Goal: Task Accomplishment & Management: Manage account settings

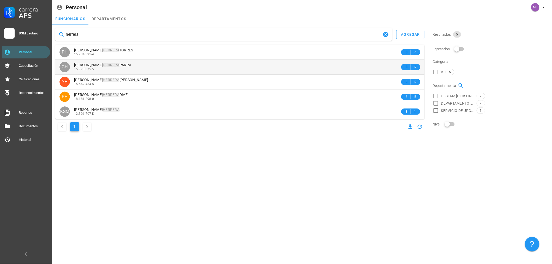
type input "herrera"
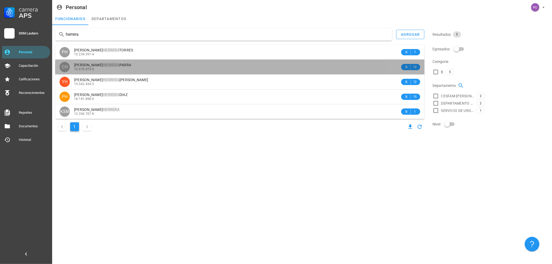
click at [125, 68] on div "15.970.075-5" at bounding box center [237, 69] width 326 height 4
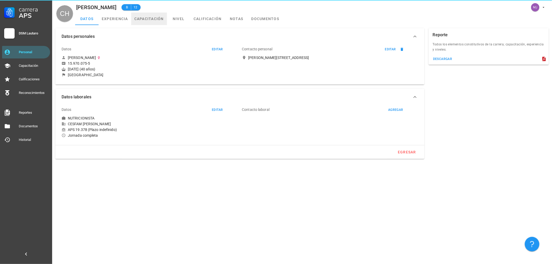
click at [146, 22] on link "capacitación" at bounding box center [149, 19] width 36 height 13
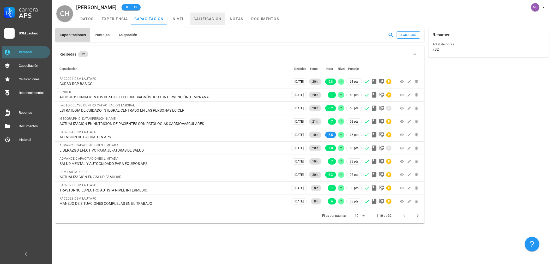
click at [198, 20] on link "calificación" at bounding box center [208, 19] width 34 height 13
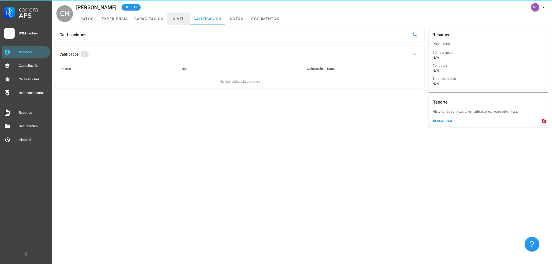
click at [179, 20] on link "nivel" at bounding box center [178, 19] width 23 height 13
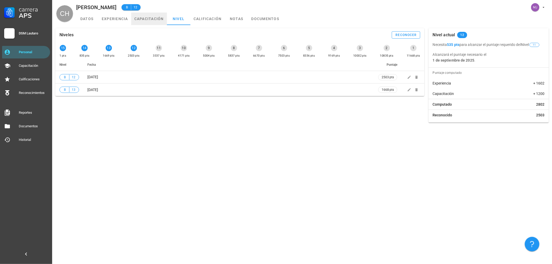
click at [149, 20] on link "capacitación" at bounding box center [149, 19] width 36 height 13
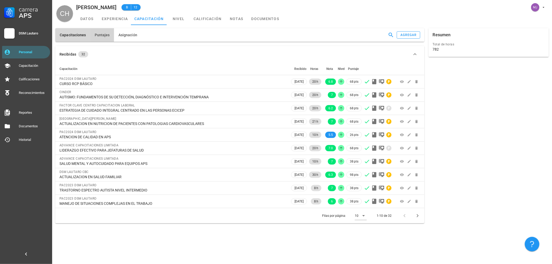
click at [103, 39] on button "Puntajes" at bounding box center [102, 35] width 24 height 14
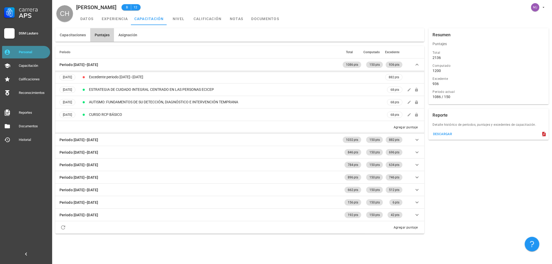
click at [18, 52] on link "Personal" at bounding box center [26, 52] width 48 height 13
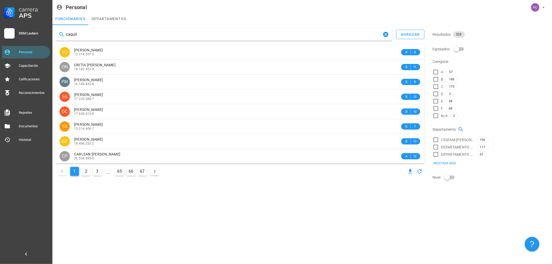
type input "caquil"
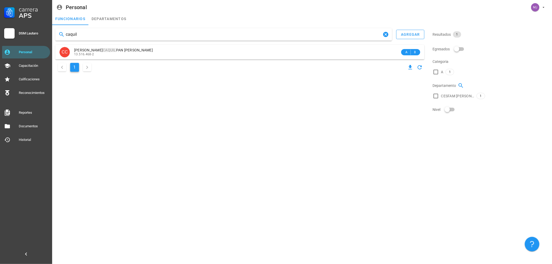
click at [139, 44] on div "caquil agregar CC [PERSON_NAME] PAN [PERSON_NAME] 13.516.468-2 A 8 1" at bounding box center [240, 50] width 374 height 49
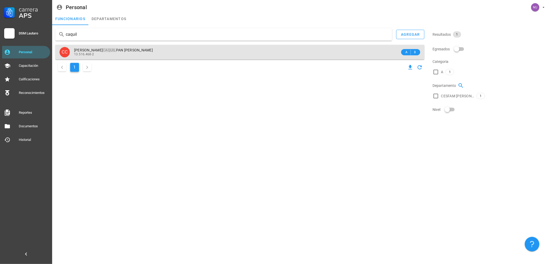
click at [139, 53] on div "13.516.468-2" at bounding box center [237, 54] width 326 height 4
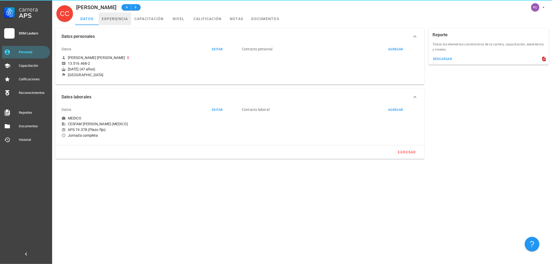
click at [119, 17] on link "experiencia" at bounding box center [115, 19] width 33 height 13
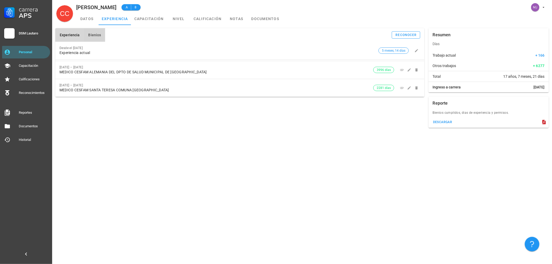
click at [93, 32] on button "Bienios" at bounding box center [94, 35] width 21 height 14
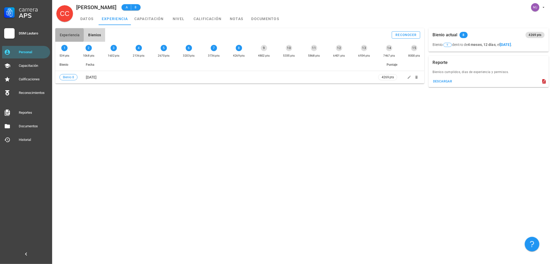
click at [73, 33] on span "Experiencia" at bounding box center [70, 35] width 20 height 4
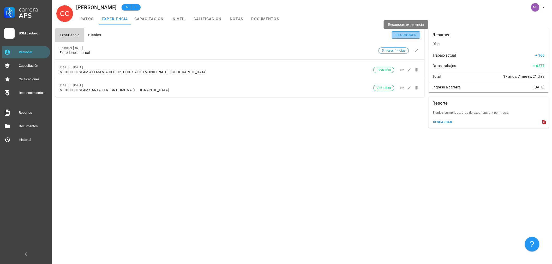
click at [396, 33] on div "reconocer" at bounding box center [406, 35] width 21 height 4
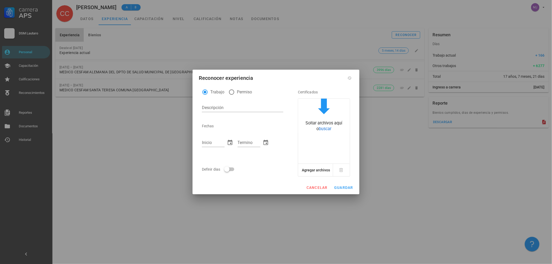
click at [239, 95] on div "Permiso" at bounding box center [240, 92] width 23 height 6
radio input "false"
radio input "true"
click at [221, 110] on textarea "Descripción" at bounding box center [242, 108] width 81 height 8
type textarea "p"
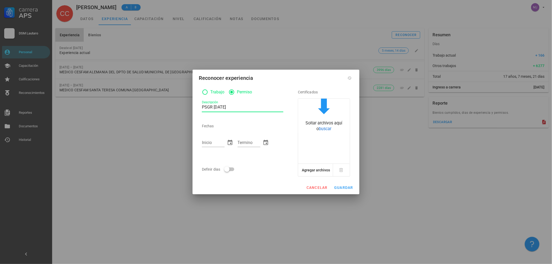
type textarea "PSGR [DATE]"
click at [333, 125] on div "Soltar archivos aquí o buscar" at bounding box center [324, 126] width 52 height 12
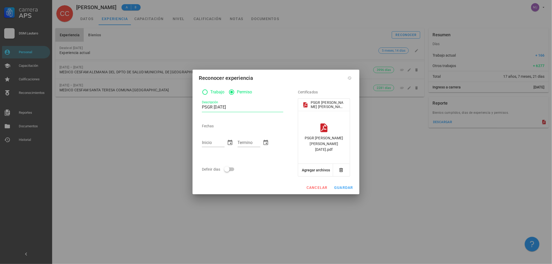
click at [329, 139] on div "PSGR [PERSON_NAME] [PERSON_NAME] [DATE].pdf" at bounding box center [324, 143] width 43 height 17
click at [323, 164] on div "Agregar archivos" at bounding box center [323, 170] width 51 height 13
click at [215, 142] on input "Inicio" at bounding box center [213, 143] width 23 height 8
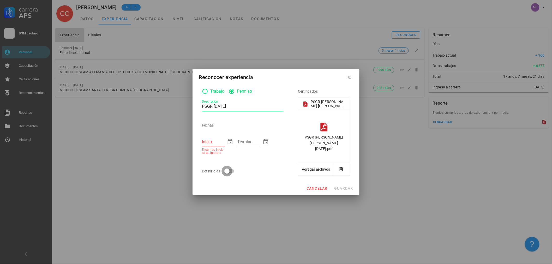
click at [229, 170] on div at bounding box center [227, 171] width 9 height 9
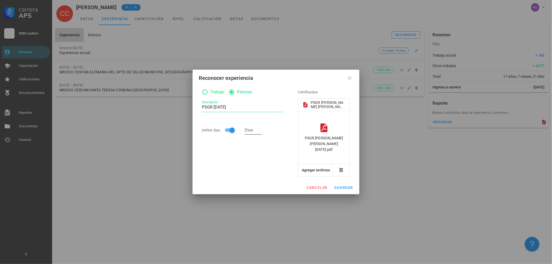
click at [257, 132] on input "Dias" at bounding box center [253, 130] width 17 height 8
type input "7"
click at [265, 169] on div "Trabajo Permiso Descripción PSGR [DATE] Definir dias Dias 7" at bounding box center [243, 131] width 86 height 91
click at [348, 186] on span "guardar" at bounding box center [343, 188] width 19 height 4
radio input "true"
